Goal: Information Seeking & Learning: Learn about a topic

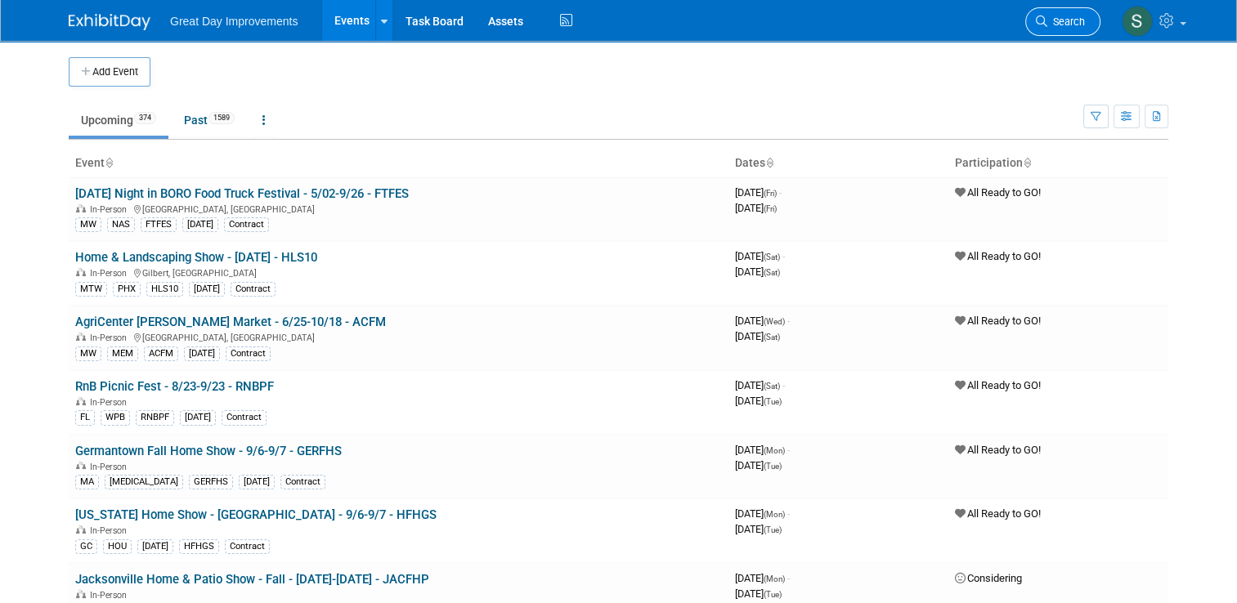
click at [1078, 21] on span "Search" at bounding box center [1066, 22] width 38 height 12
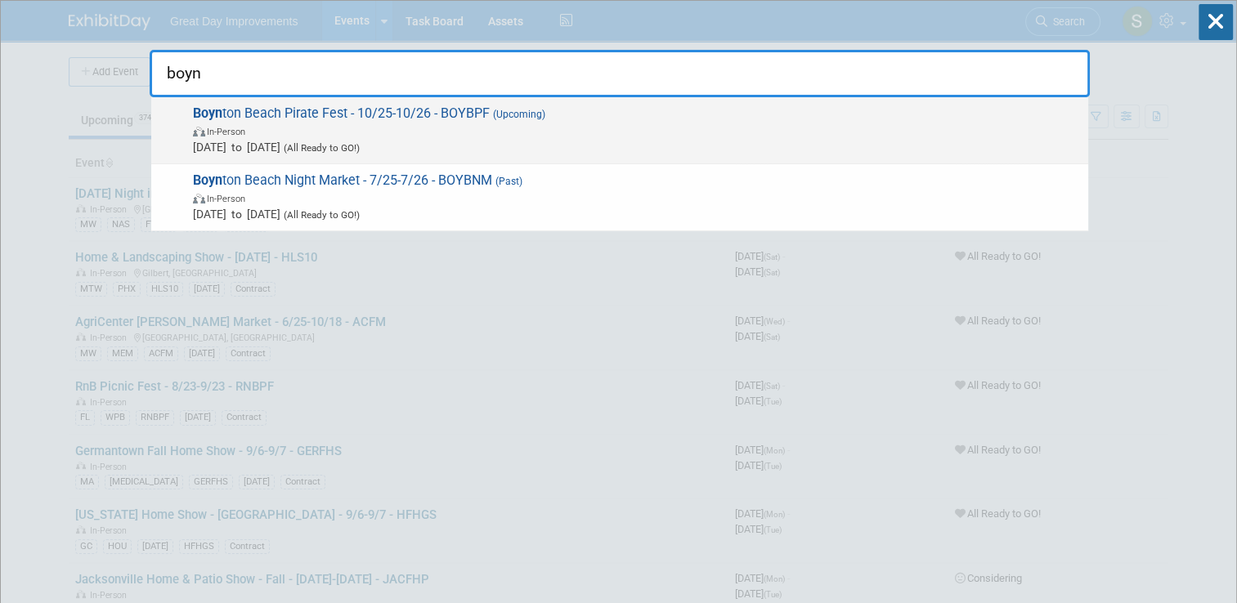
type input "boyn"
click at [860, 105] on span "Boyn ton Beach Pirate Fest - 10/25-10/26 - BOYBPF (Upcoming) In-Person Oct 25, …" at bounding box center [634, 130] width 892 height 50
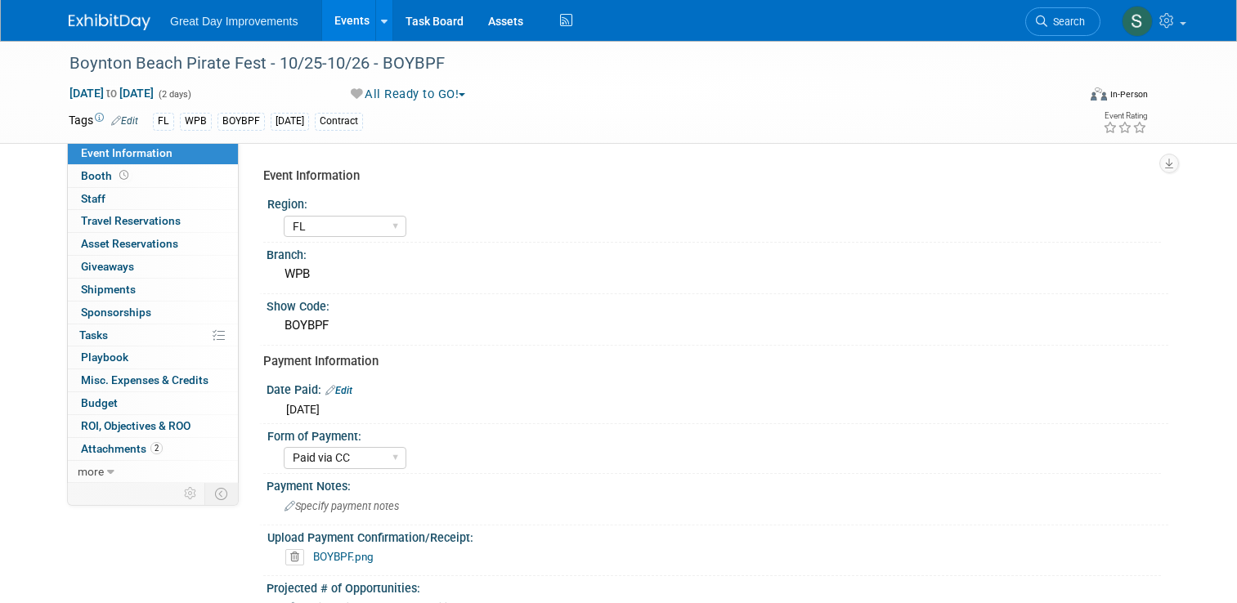
select select "FL"
select select "Paid via CC"
select select "Yes"
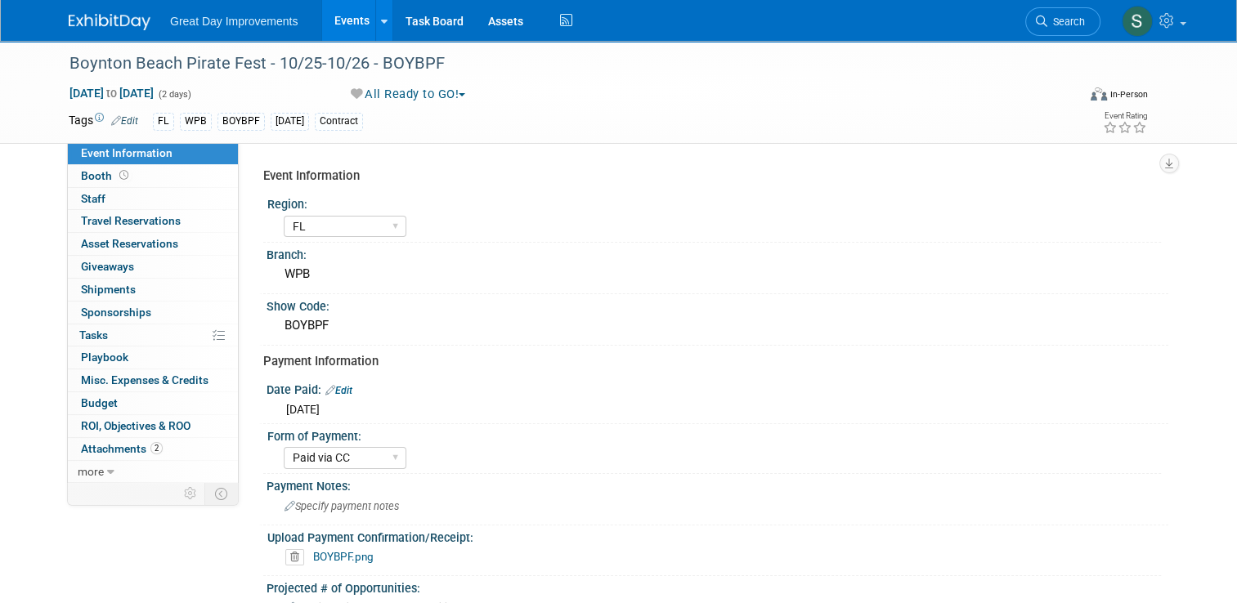
click at [313, 553] on link "BOYBPF.png" at bounding box center [343, 556] width 60 height 13
click at [1073, 18] on span "Search" at bounding box center [1066, 22] width 38 height 12
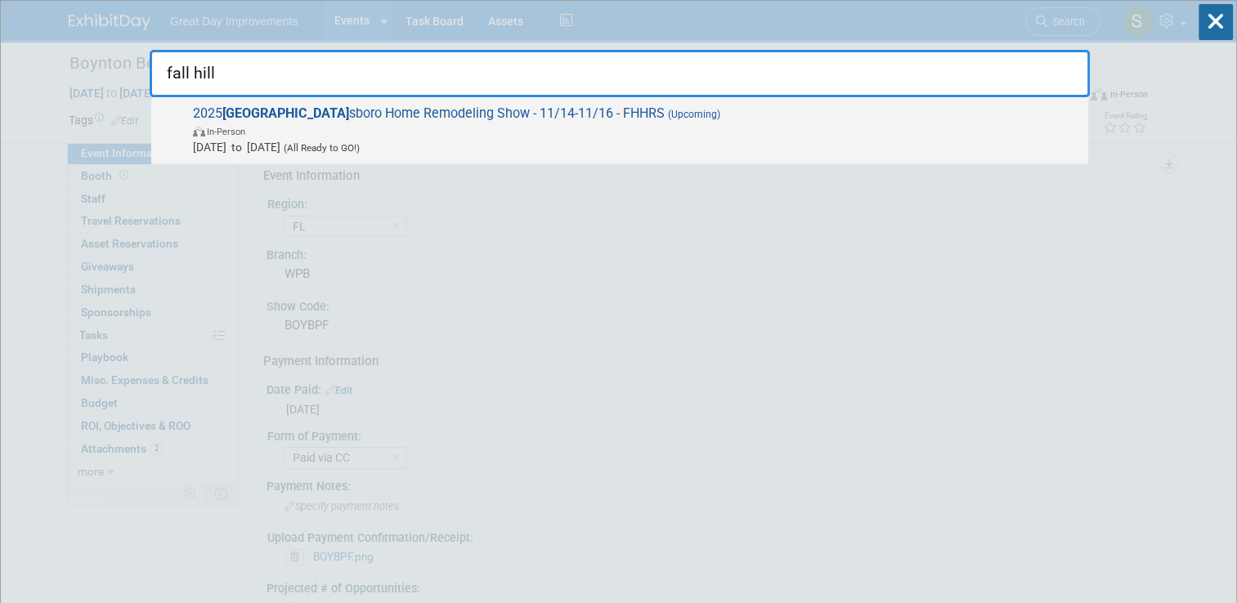
type input "fall hill"
click at [607, 136] on span "In-Person" at bounding box center [636, 131] width 887 height 16
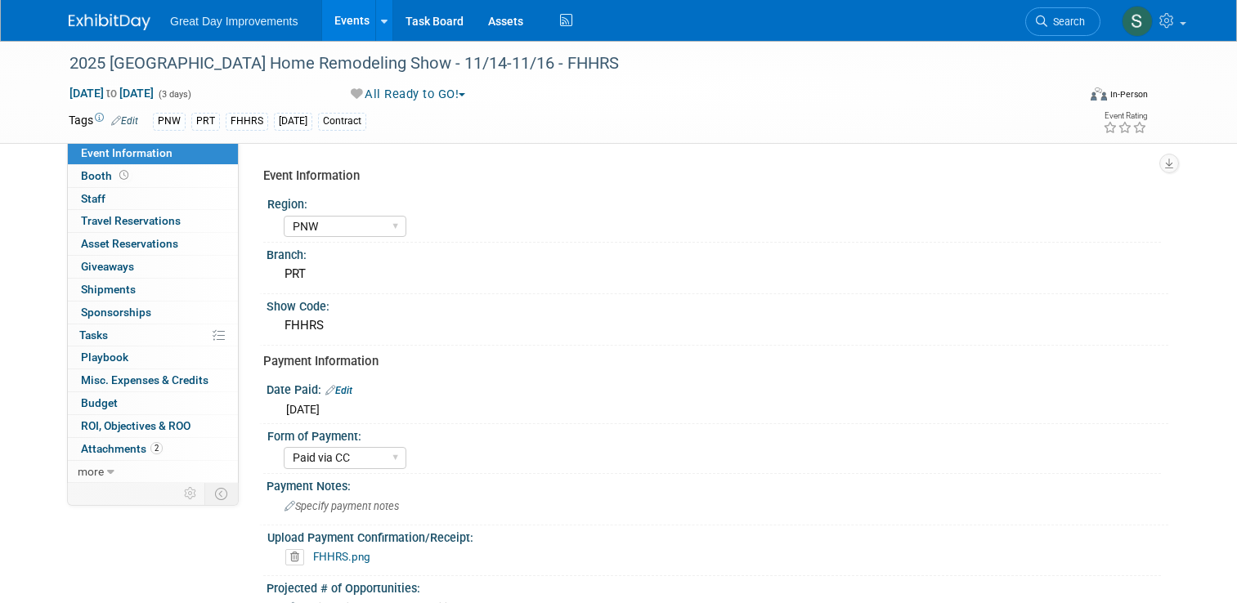
select select "PNW"
select select "Paid via CC"
select select "Yes"
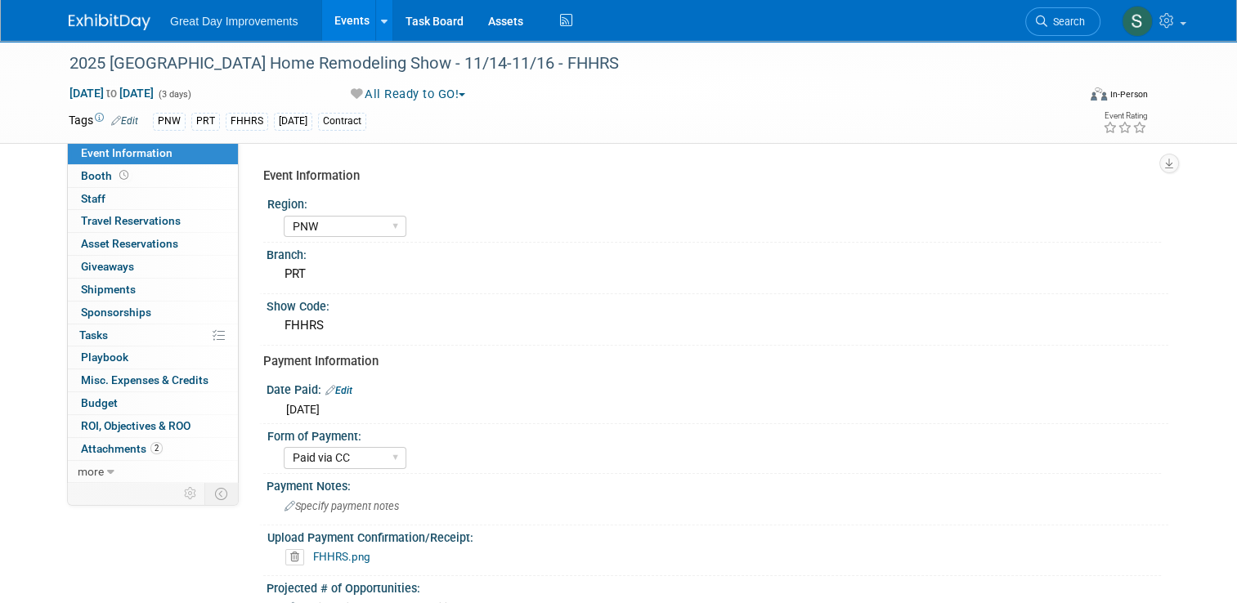
scroll to position [527, 0]
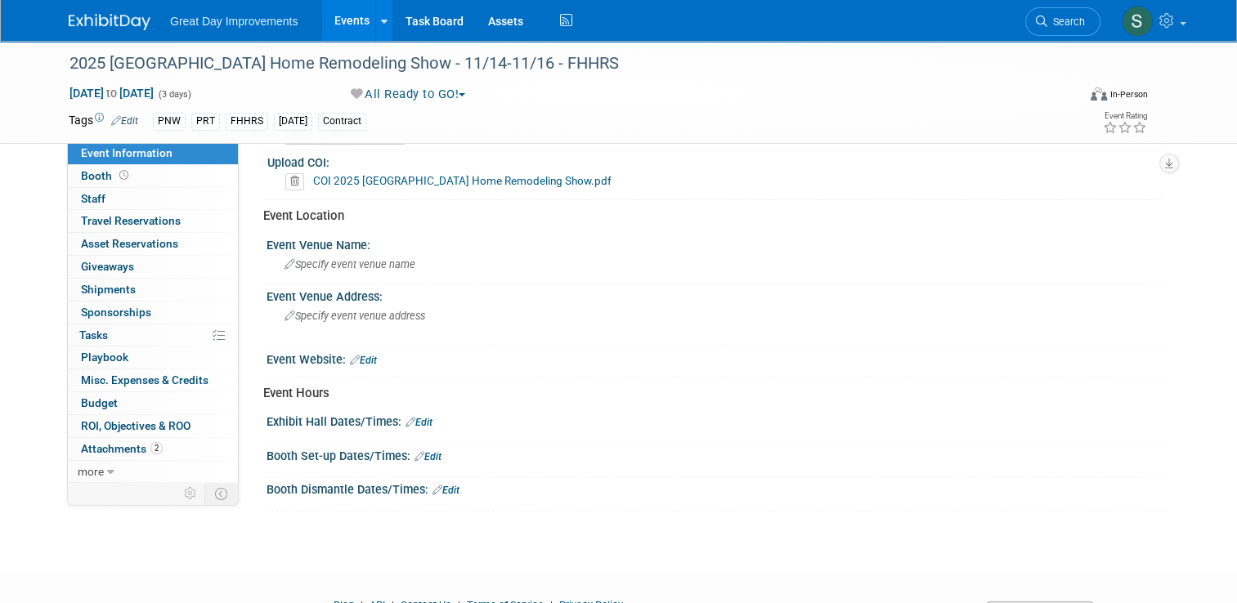
click at [500, 174] on link "COI 2025 Fall Hillsboro Home Remodeling Show.pdf" at bounding box center [462, 180] width 298 height 13
click at [1068, 20] on span "Search" at bounding box center [1066, 22] width 38 height 12
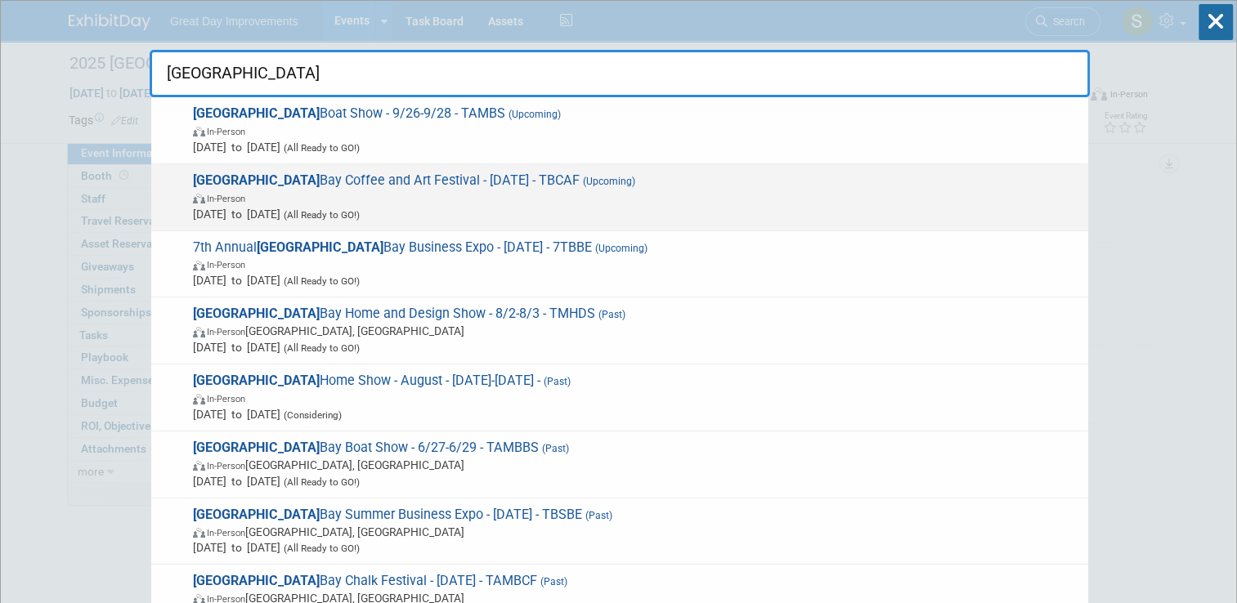
type input "tampa"
click at [688, 179] on span "Tampa Bay Coffee and Art Festival - 10/25/25 - TBCAF (Upcoming) In-Person Oct 2…" at bounding box center [634, 197] width 892 height 50
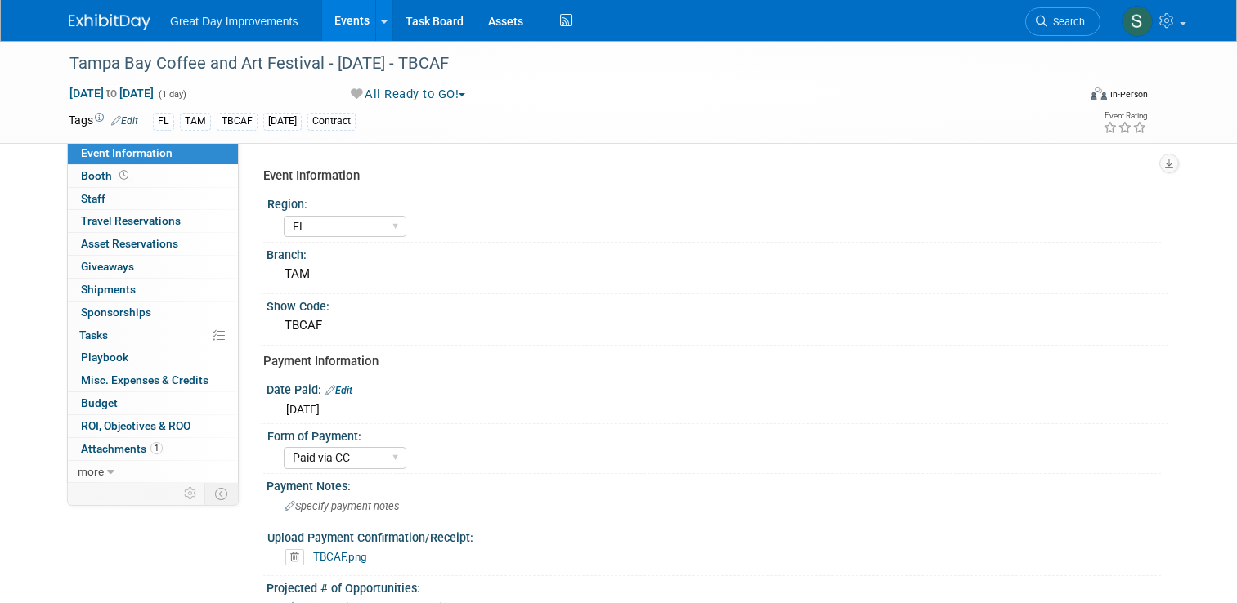
select select "FL"
select select "Paid via CC"
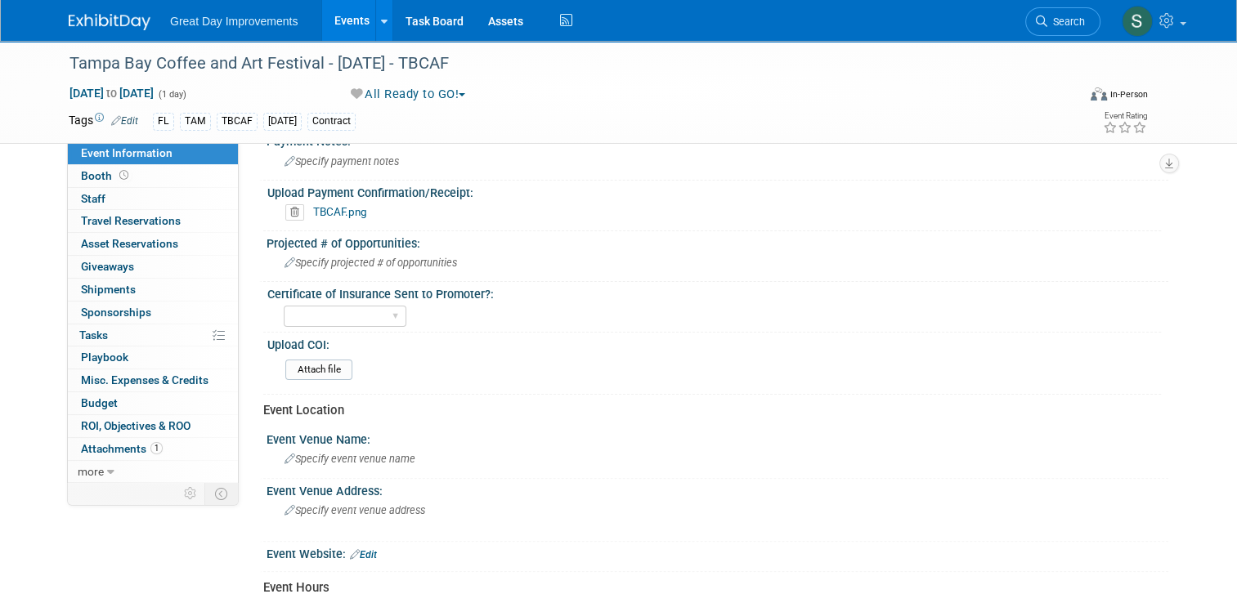
scroll to position [347, 0]
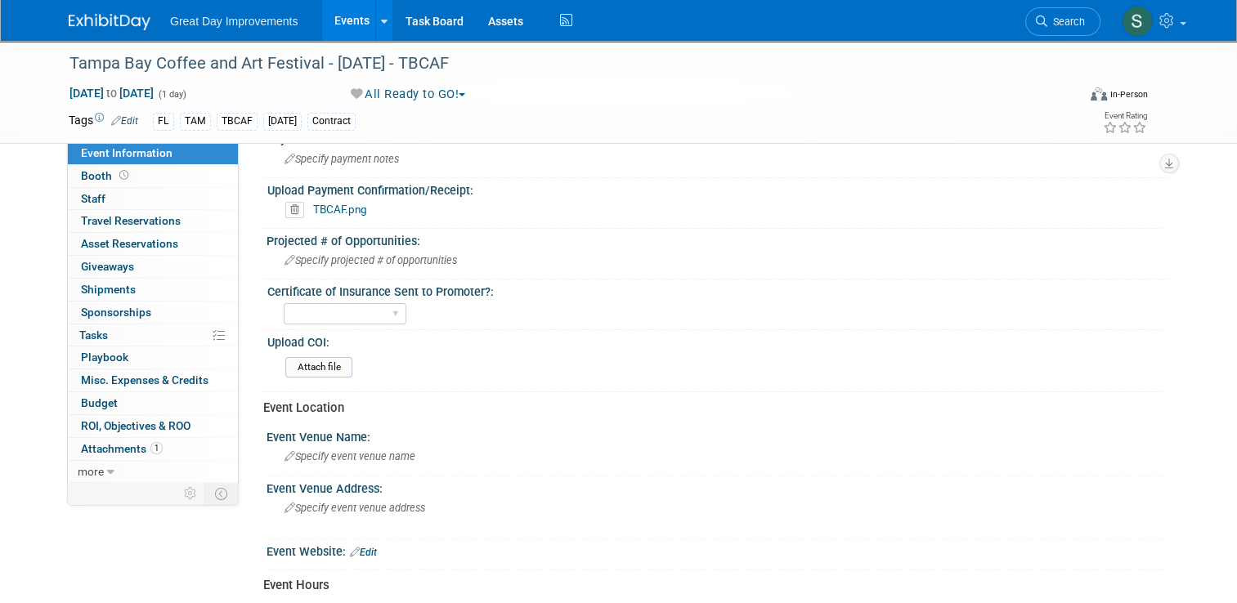
click at [107, 22] on img at bounding box center [110, 22] width 82 height 16
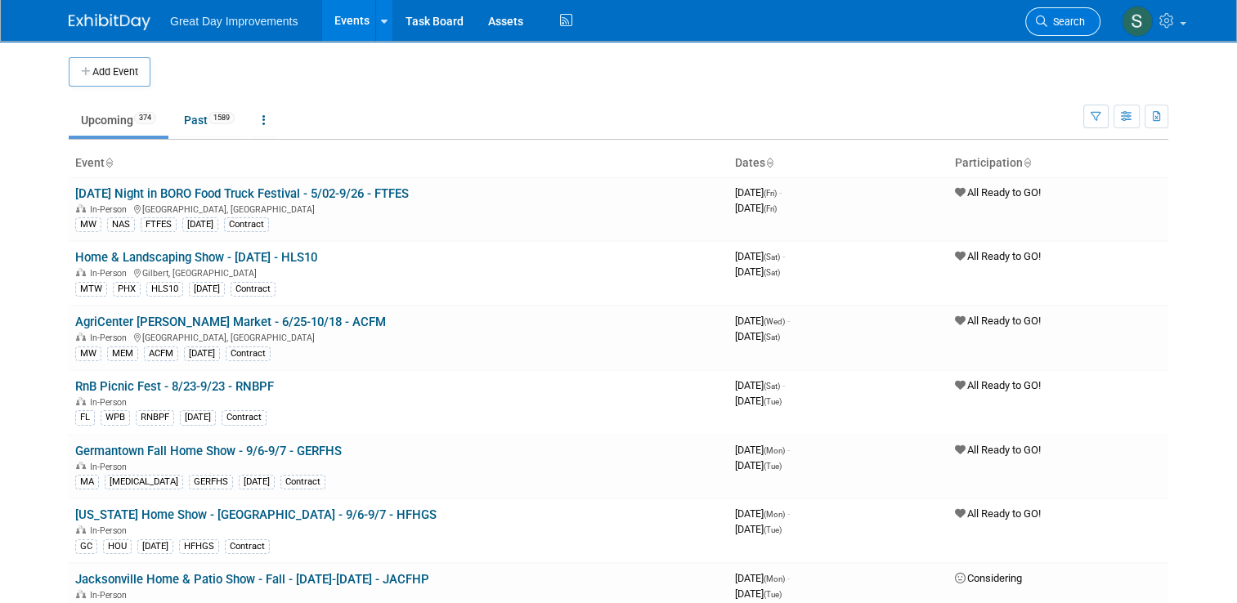
drag, startPoint x: 0, startPoint y: 0, endPoint x: 1060, endPoint y: 21, distance: 1060.5
click at [1060, 21] on span "Search" at bounding box center [1066, 22] width 38 height 12
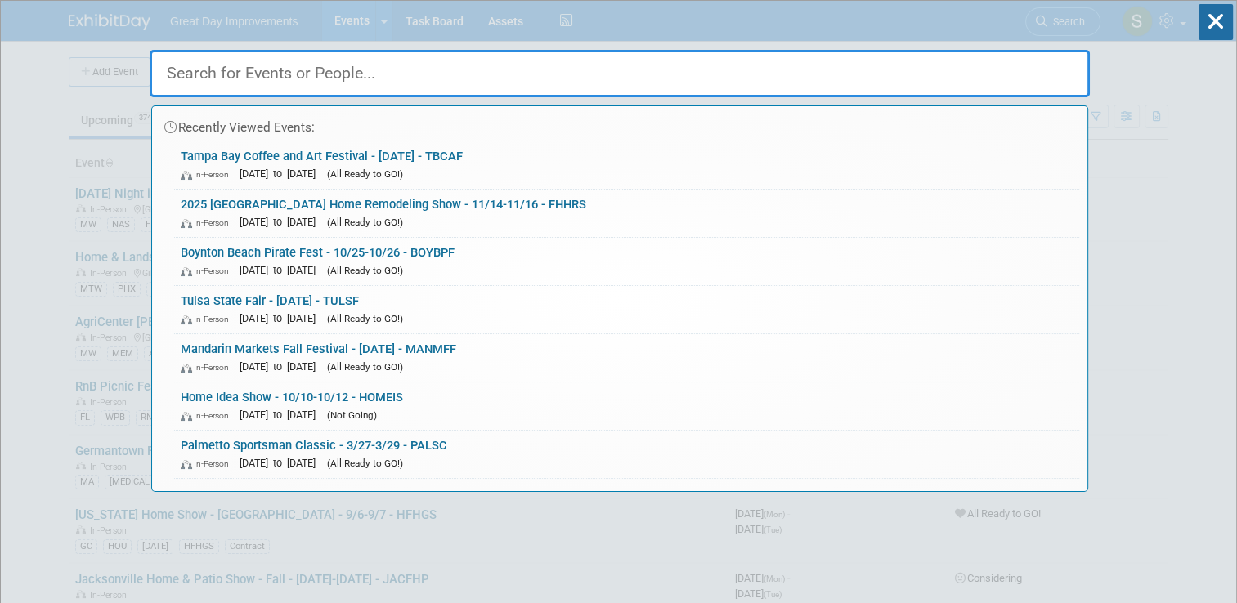
paste input "Fairfax Home Show"
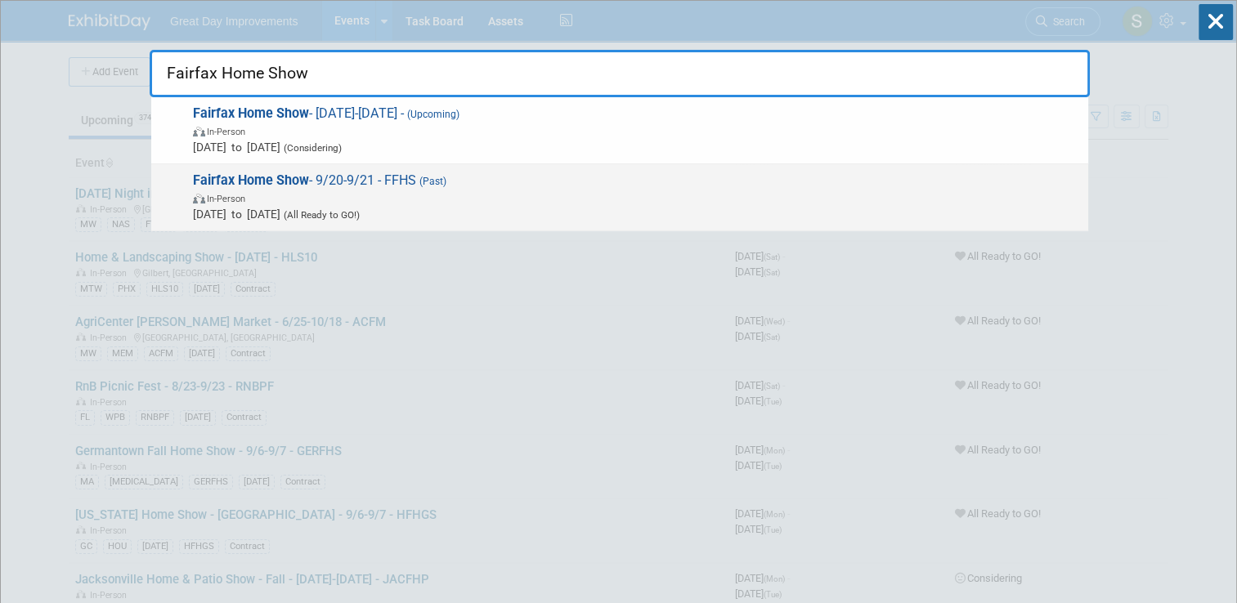
type input "Fairfax Home Show"
click at [514, 191] on span "In-Person" at bounding box center [636, 198] width 887 height 16
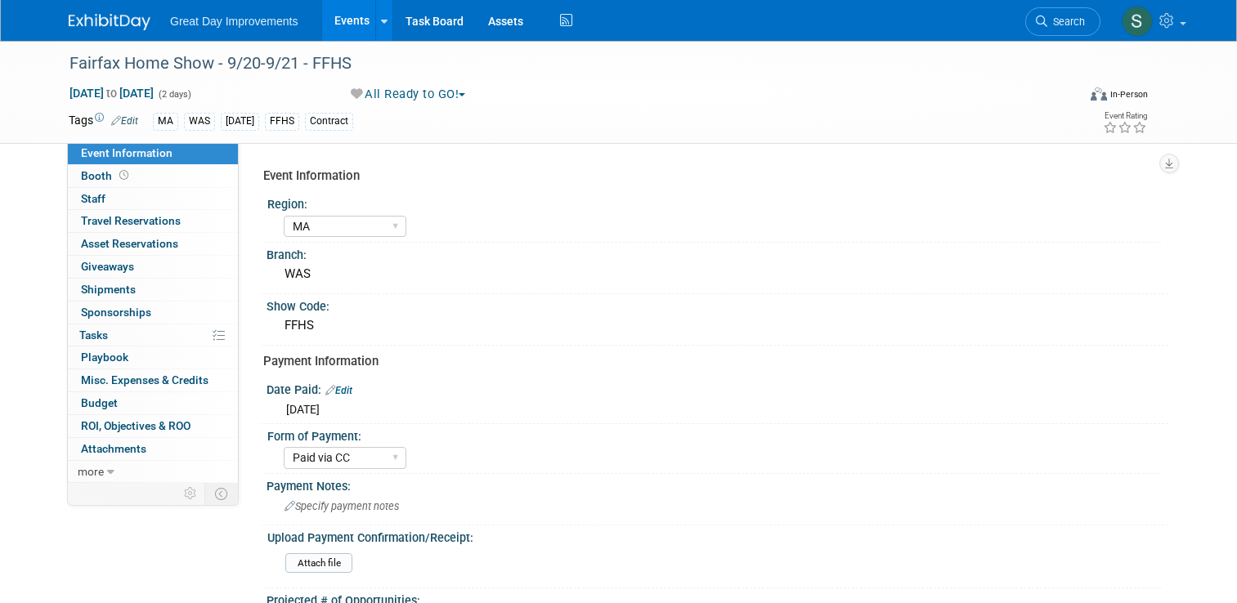
select select "MA"
select select "Paid via CC"
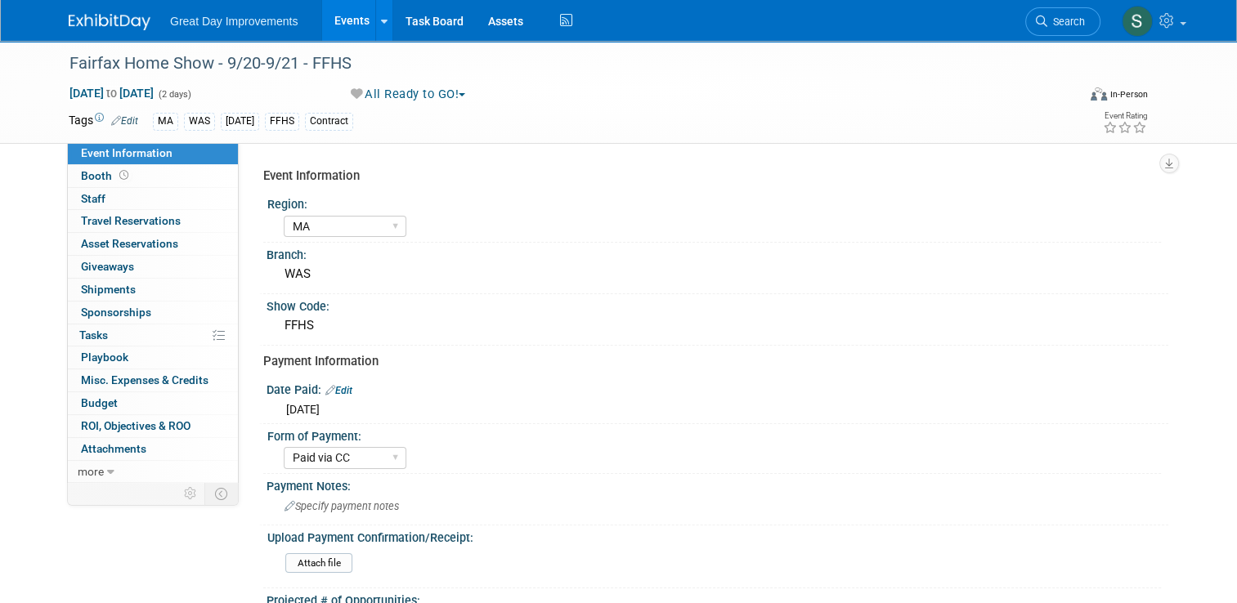
click at [428, 99] on button "All Ready to GO!" at bounding box center [409, 94] width 128 height 17
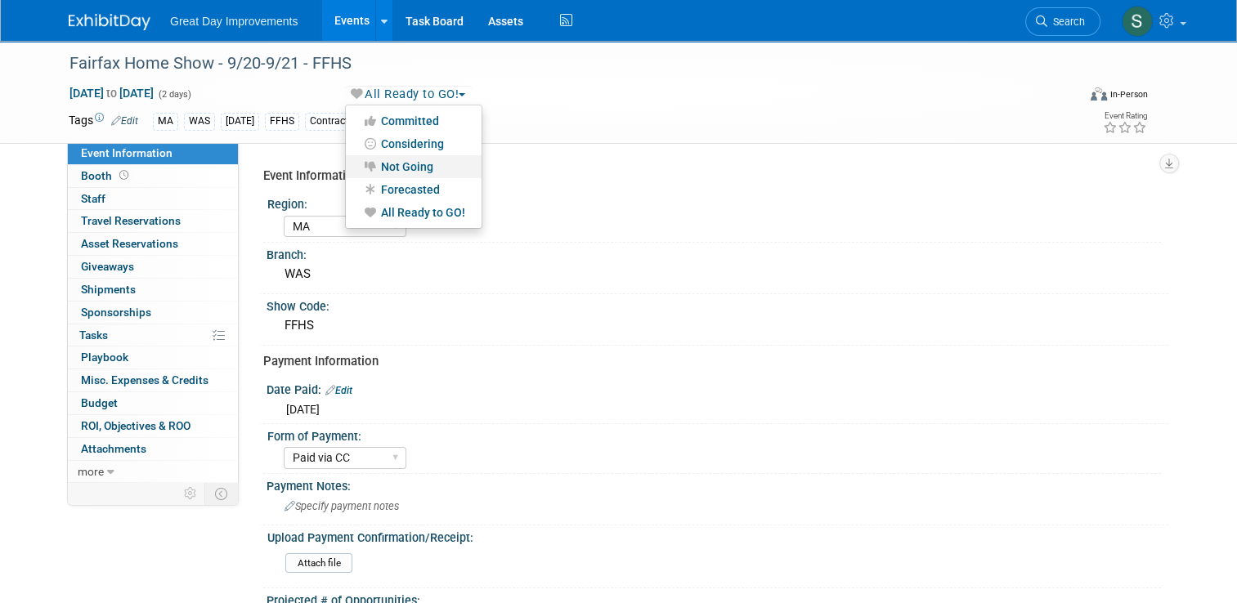
click at [409, 168] on link "Not Going" at bounding box center [414, 166] width 136 height 23
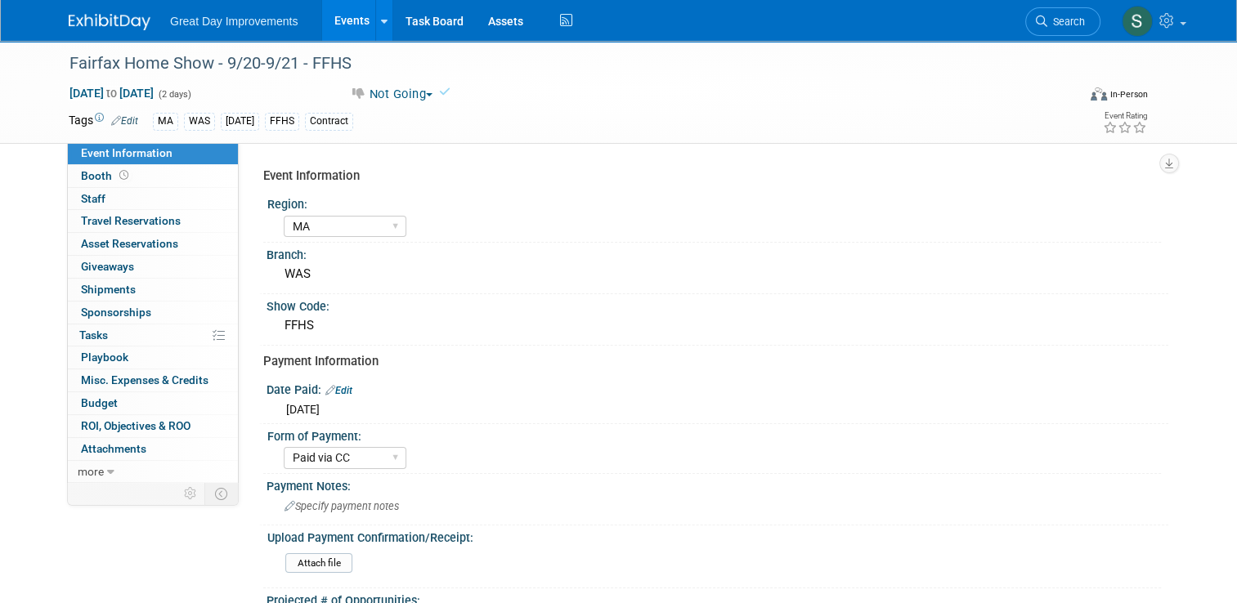
click at [105, 20] on img at bounding box center [110, 22] width 82 height 16
